Goal: Task Accomplishment & Management: Complete application form

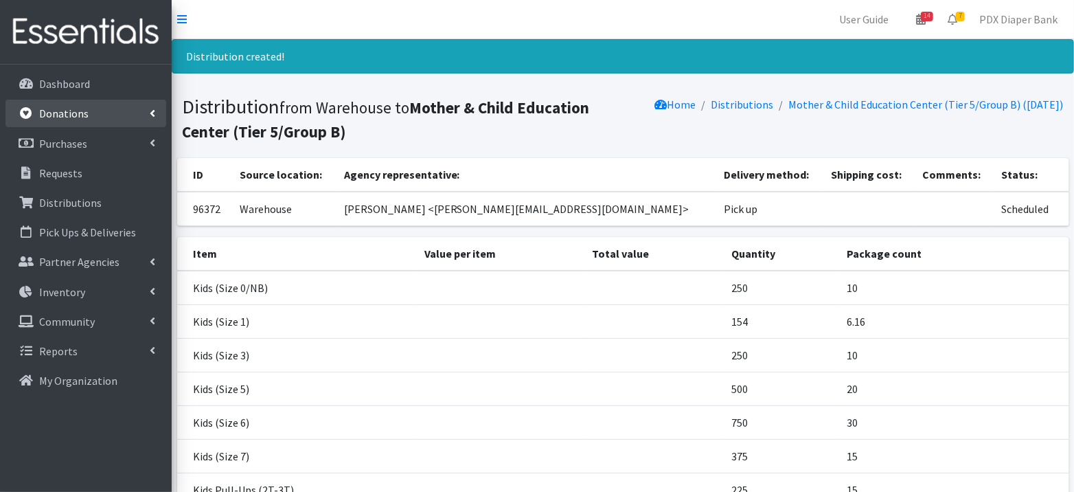
click at [65, 110] on p "Donations" at bounding box center [63, 113] width 49 height 14
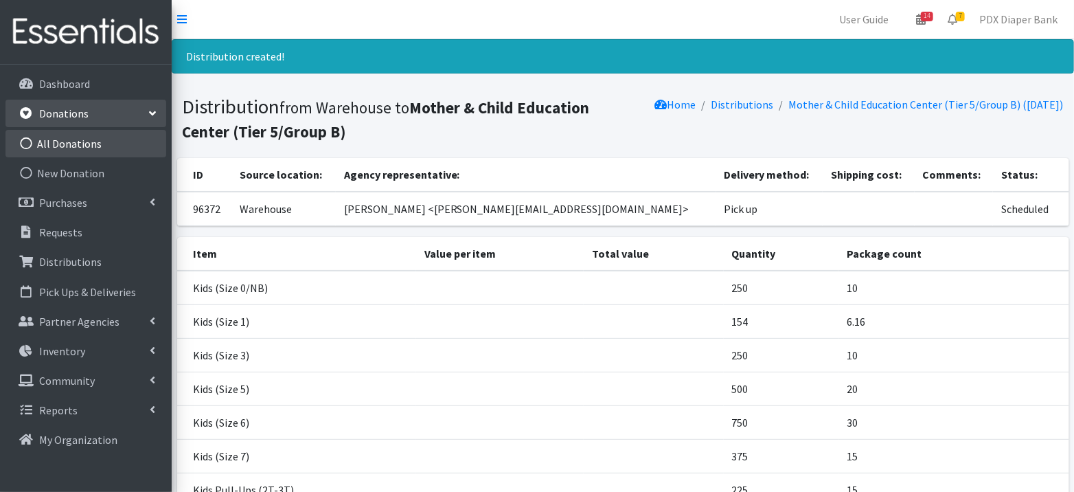
click at [57, 144] on link "All Donations" at bounding box center [85, 143] width 161 height 27
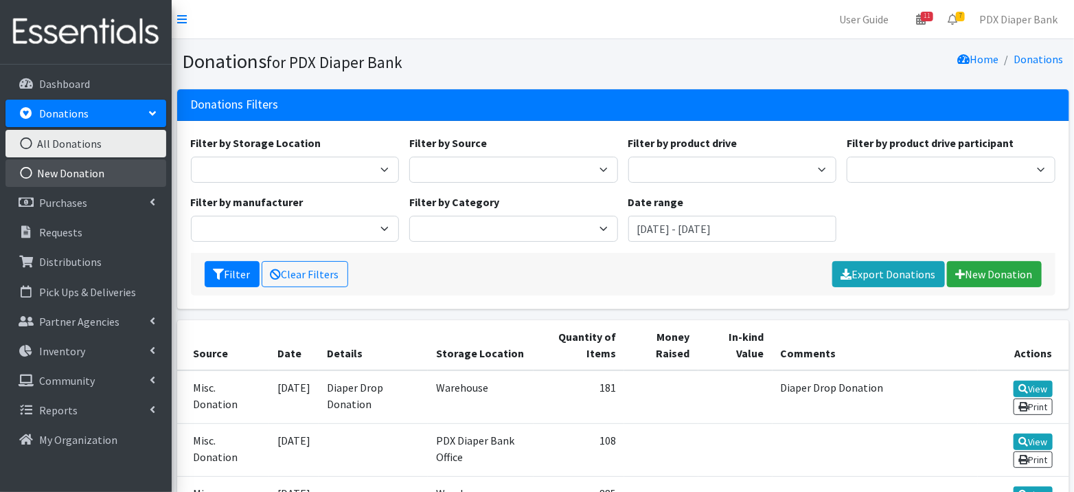
drag, startPoint x: 0, startPoint y: 0, endPoint x: 65, endPoint y: 178, distance: 189.8
click at [65, 178] on link "New Donation" at bounding box center [85, 172] width 161 height 27
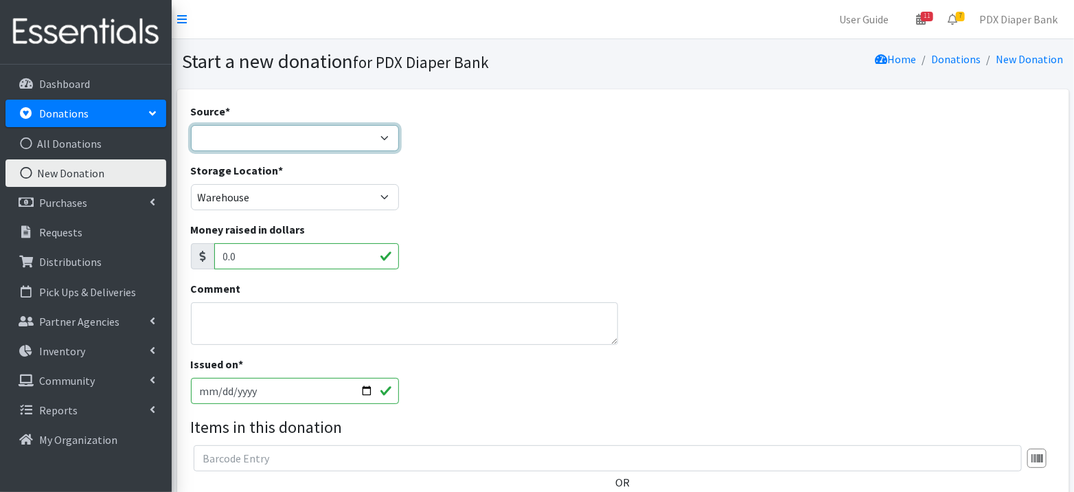
click at [257, 143] on select "Product Drive Manufacturer Donation Site Misc. Donation" at bounding box center [295, 138] width 209 height 26
select select "Product Drive"
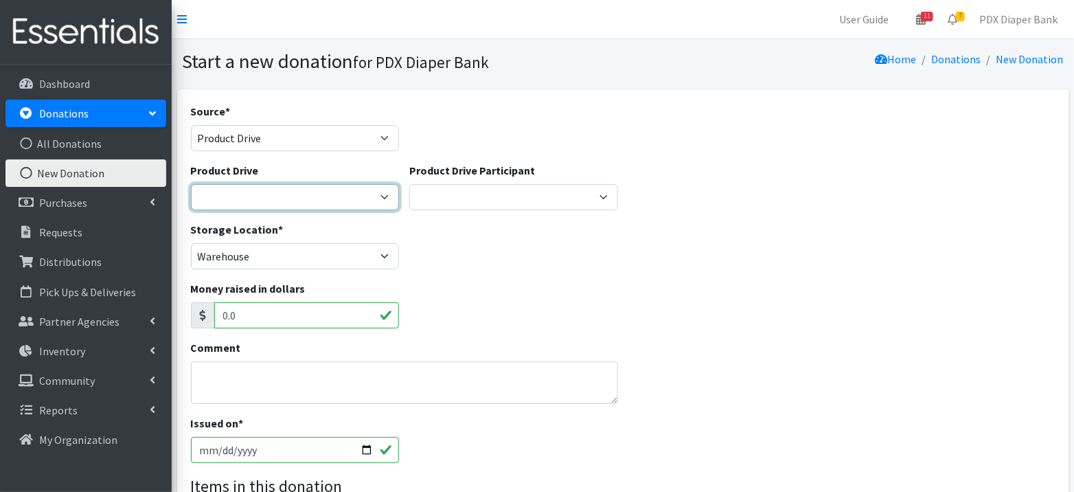
click at [249, 195] on select "Ahmadiyaa Muslim Community Amazon Wishlist Beth Kersen Birthday Party Christy S…" at bounding box center [295, 197] width 209 height 26
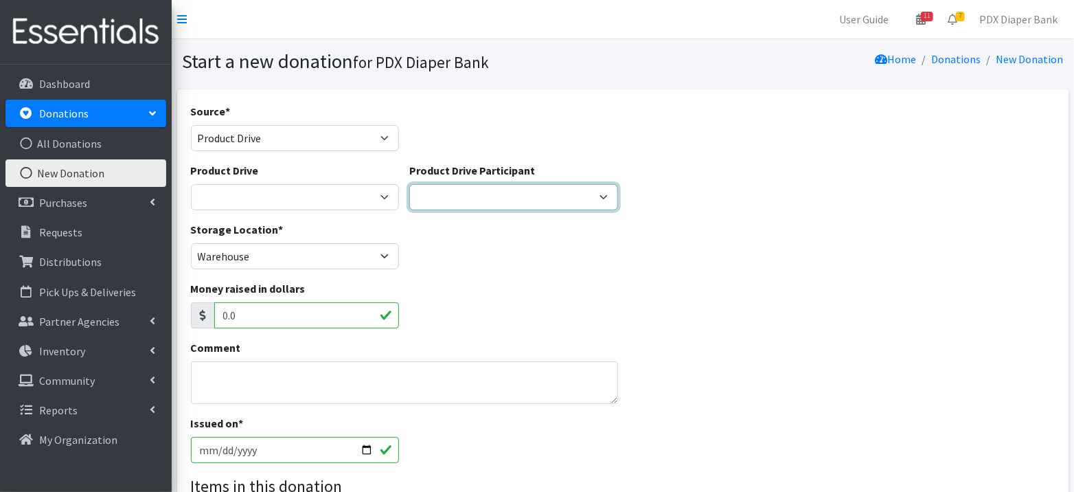
click at [516, 190] on select "Oaks Park Community Diaper Drive Tualatin Valley Parks & Rec- Garden Home Smart…" at bounding box center [513, 197] width 209 height 26
select select "655"
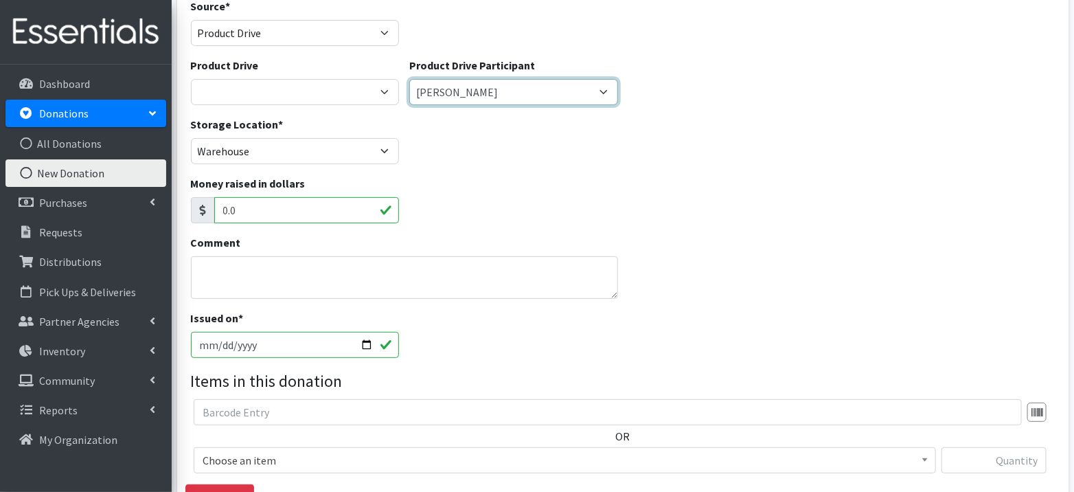
scroll to position [119, 0]
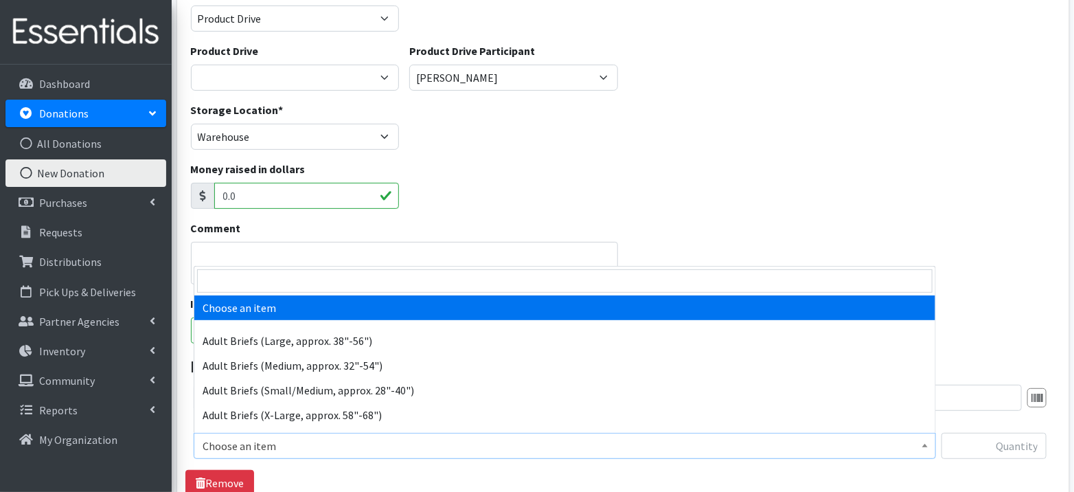
click at [384, 439] on span "Choose an item" at bounding box center [565, 445] width 724 height 19
click at [359, 279] on input "search" at bounding box center [564, 280] width 735 height 23
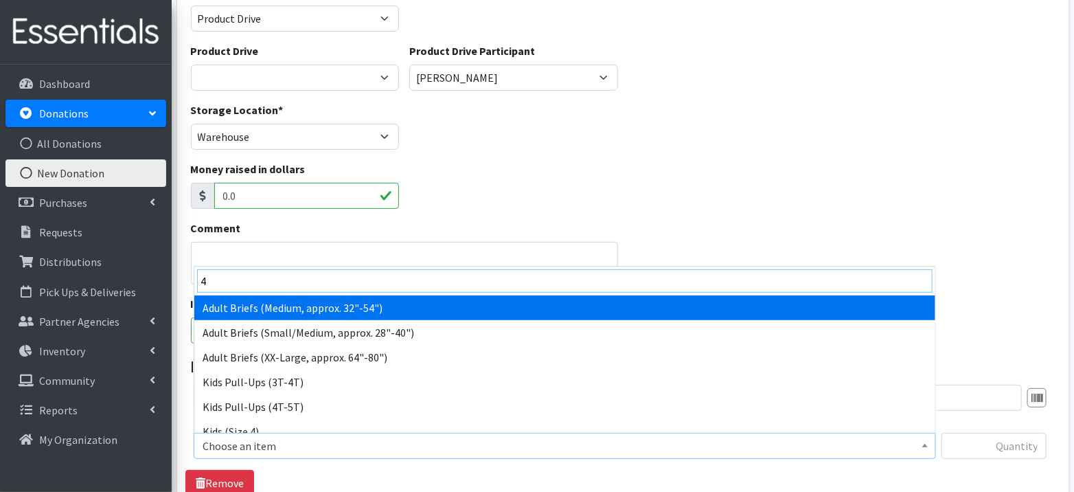
type input "4)"
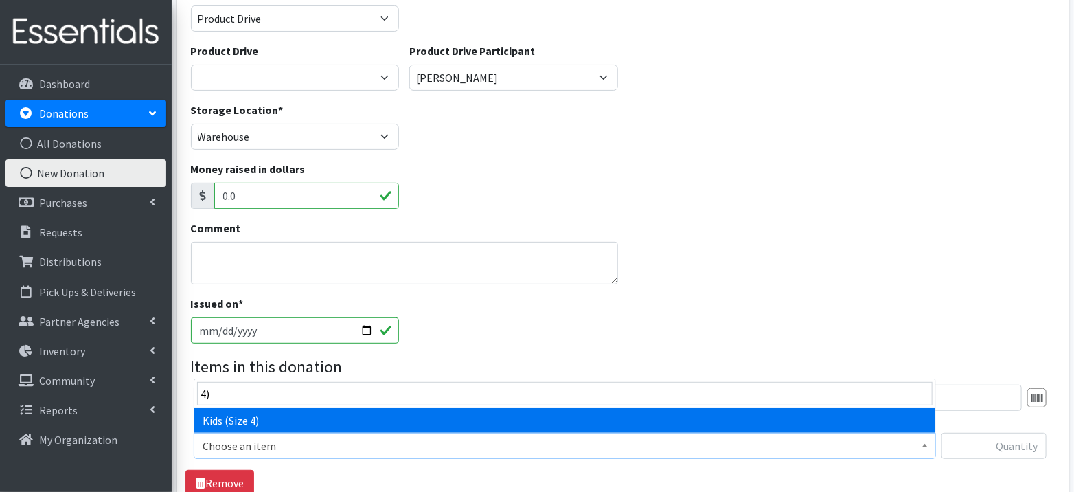
select select "1161"
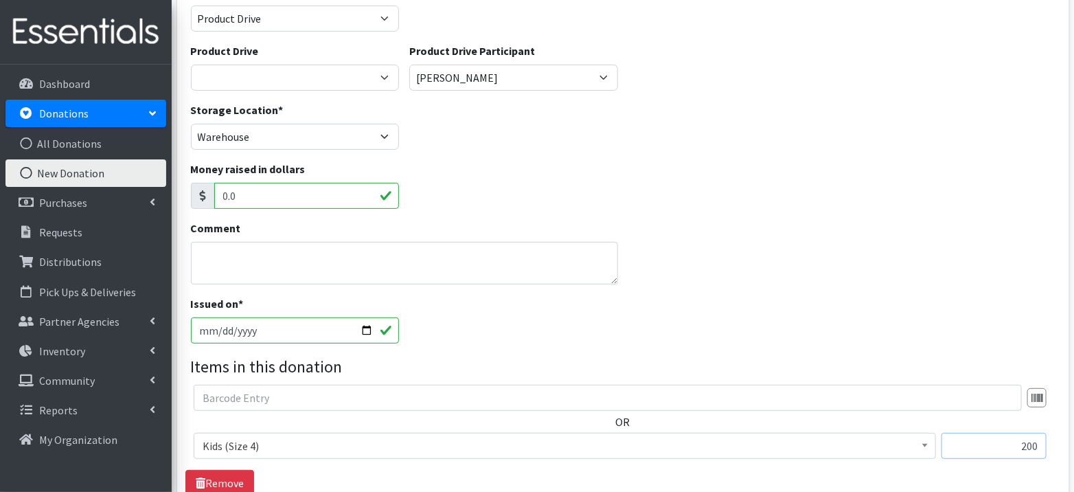
type input "200"
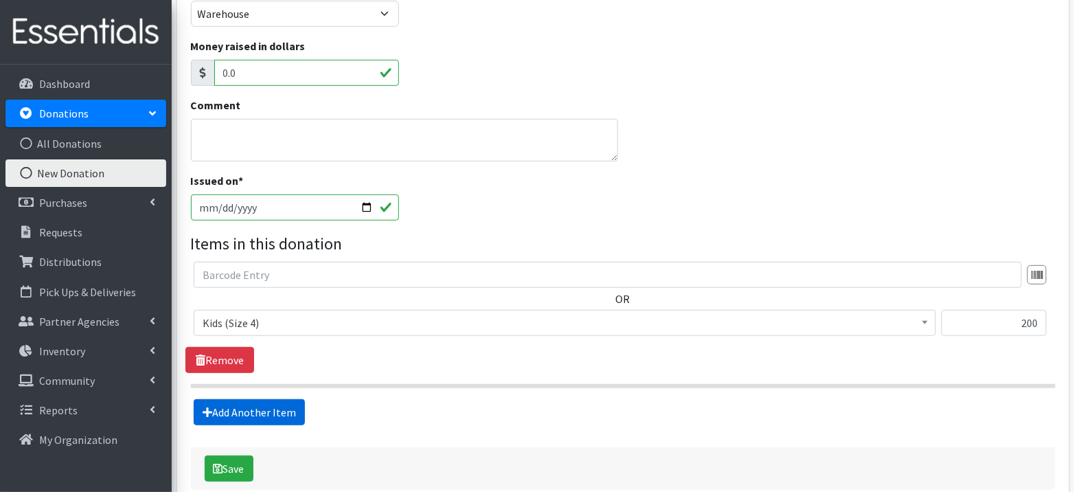
click at [194, 399] on link "Add Another Item" at bounding box center [249, 412] width 111 height 26
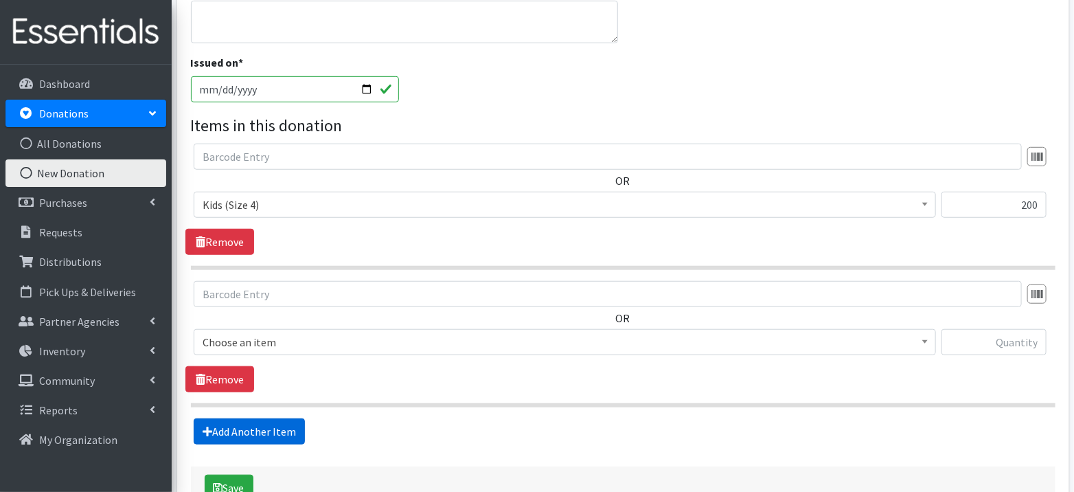
scroll to position [449, 0]
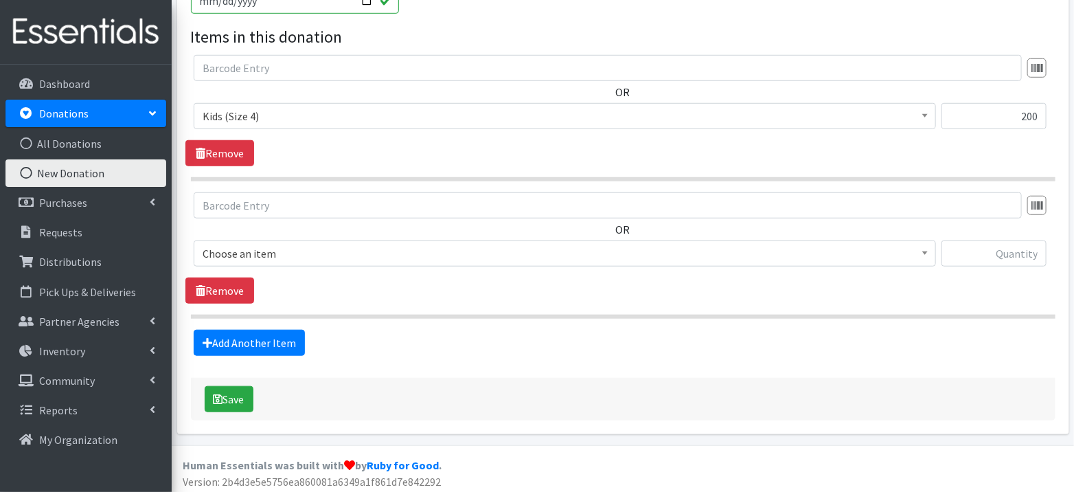
click at [216, 244] on span "Choose an item" at bounding box center [565, 253] width 724 height 19
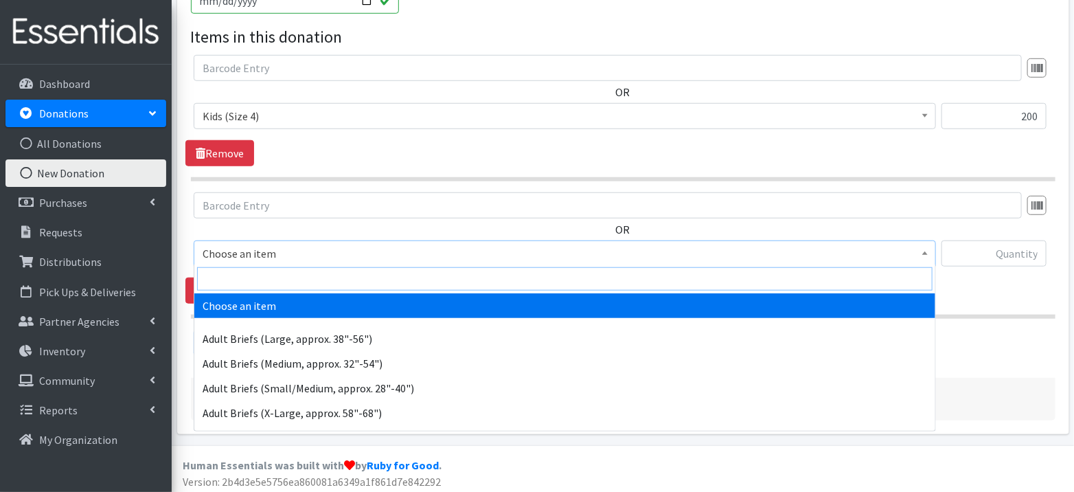
click at [229, 285] on input "search" at bounding box center [564, 278] width 735 height 23
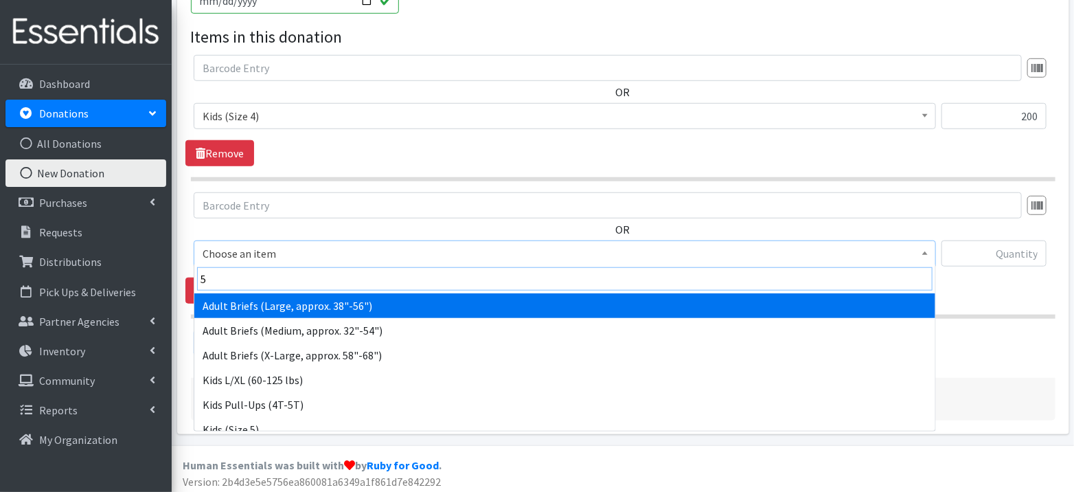
type input "5)"
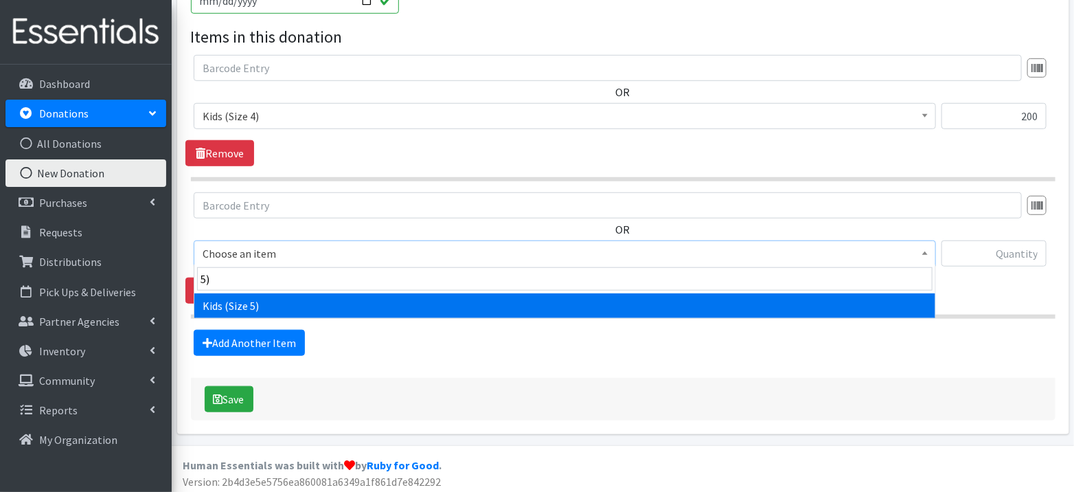
select select "1162"
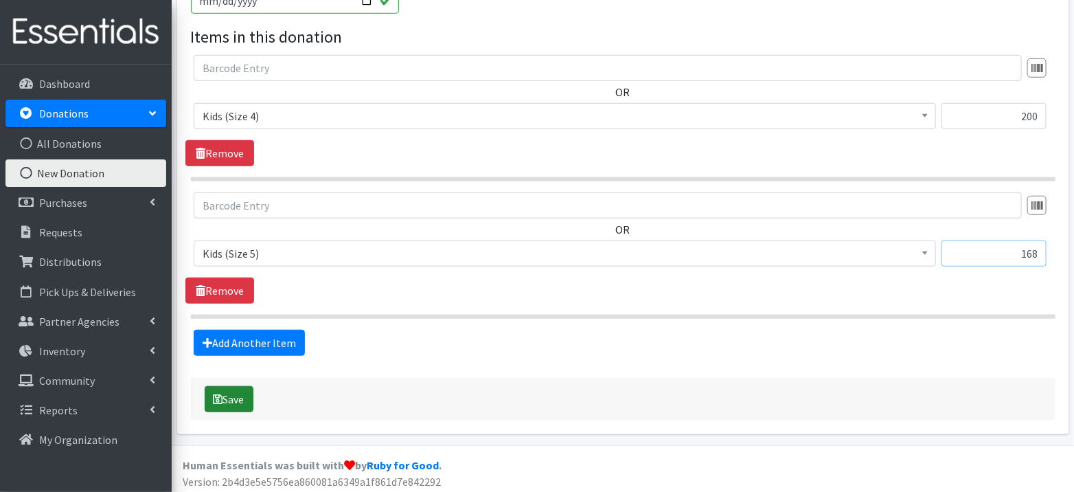
type input "168"
click at [240, 400] on button "Save" at bounding box center [229, 399] width 49 height 26
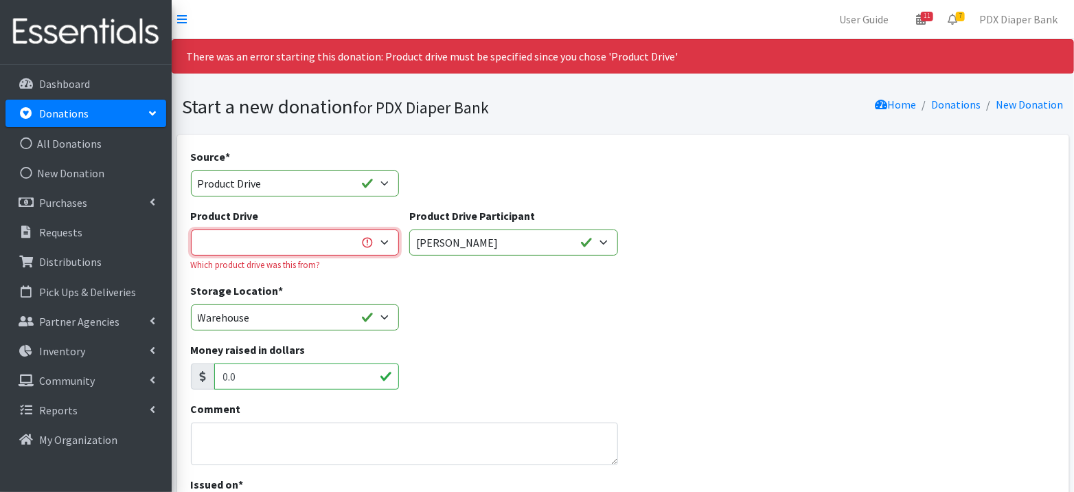
click at [297, 235] on select "Ahmadiyaa Muslim Community Amazon Wishlist [PERSON_NAME] Birthday Party [PERSON…" at bounding box center [295, 242] width 209 height 26
select select "2587"
click at [564, 316] on div "Storage Location * PDX Diaper Bank Office Warehouse" at bounding box center [622, 311] width 875 height 59
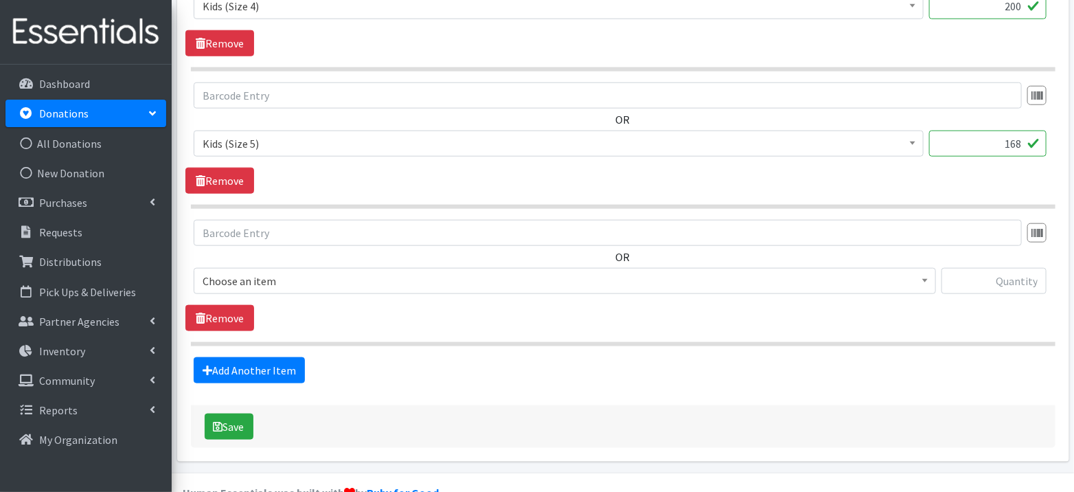
scroll to position [646, 0]
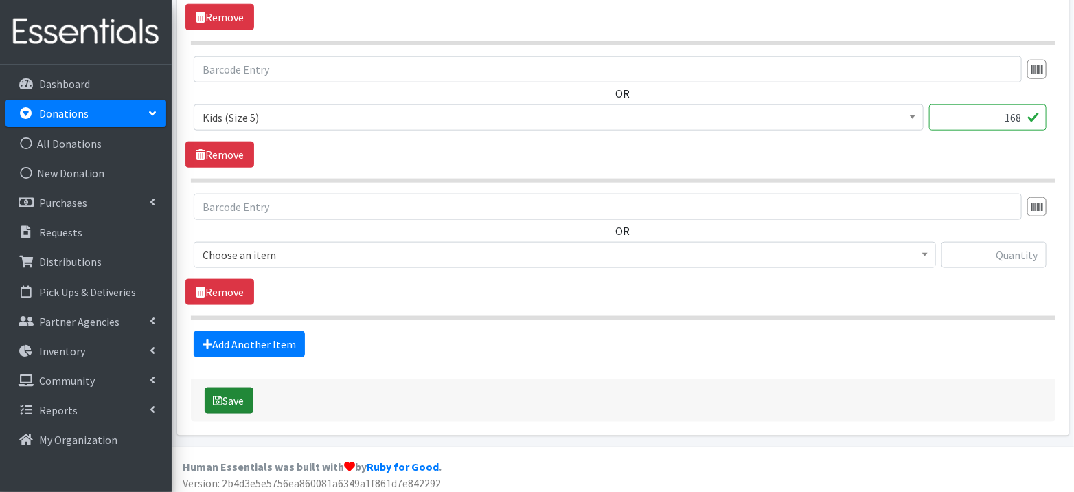
click at [225, 399] on button "Save" at bounding box center [229, 400] width 49 height 26
